Goal: Task Accomplishment & Management: Manage account settings

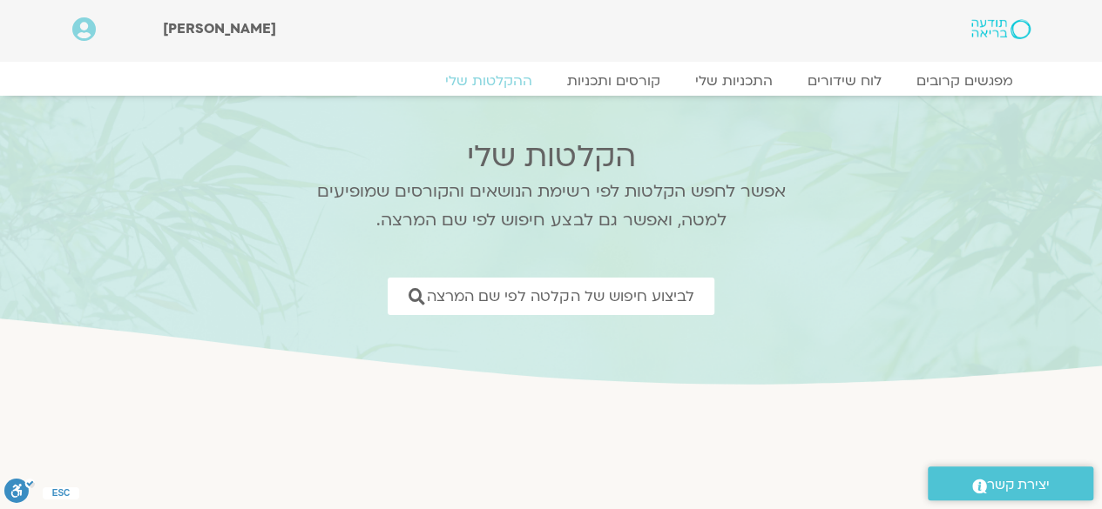
click at [80, 31] on icon at bounding box center [84, 29] width 24 height 24
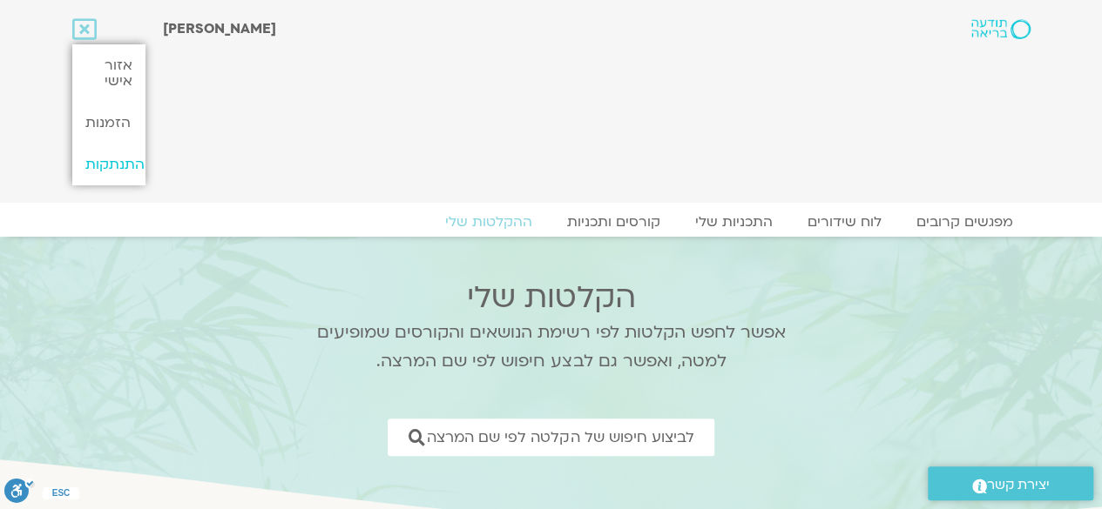
click at [120, 163] on link "התנתקות" at bounding box center [108, 165] width 73 height 42
